Goal: Task Accomplishment & Management: Manage account settings

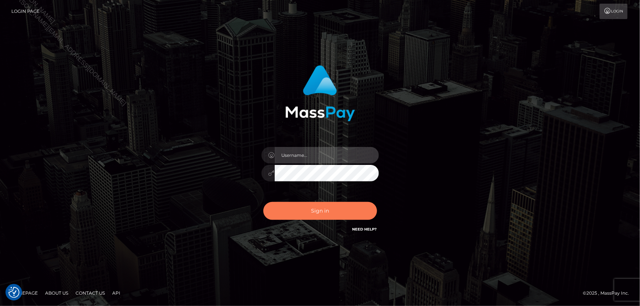
type input "Lorelee"
click at [315, 220] on button "Sign in" at bounding box center [320, 211] width 114 height 18
click at [320, 214] on button "Sign in" at bounding box center [320, 211] width 114 height 18
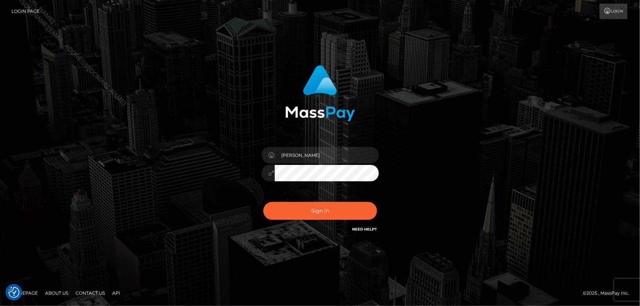
click at [320, 214] on div "Sign in Need Help?" at bounding box center [320, 214] width 128 height 33
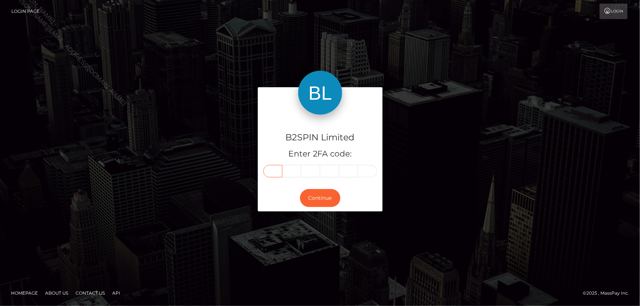
click at [275, 172] on input "text" at bounding box center [272, 171] width 19 height 12
type input "6"
type input "3"
type input "8"
type input "1"
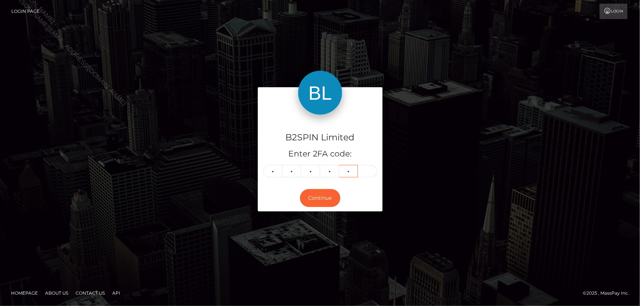
type input "2"
type input "7"
click at [316, 195] on button "Continue" at bounding box center [320, 198] width 40 height 18
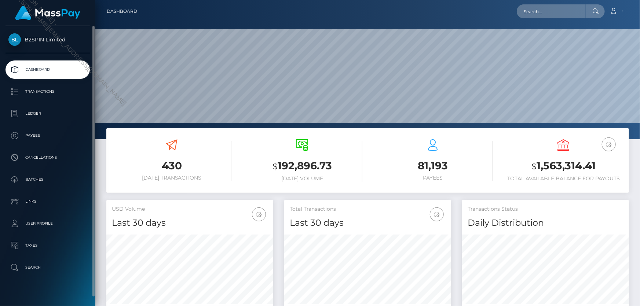
scroll to position [130, 166]
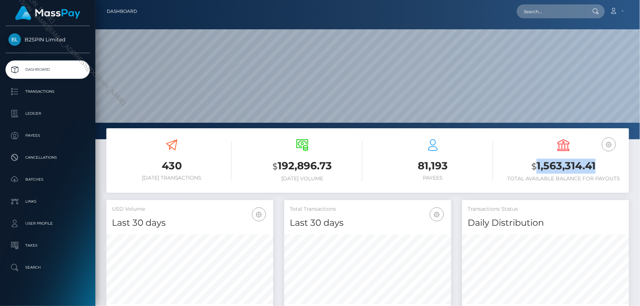
drag, startPoint x: 536, startPoint y: 166, endPoint x: 603, endPoint y: 162, distance: 67.2
click at [603, 162] on h3 "$ 1,563,314.41" at bounding box center [563, 166] width 119 height 15
copy h3 "1,563,314.41"
